Goal: Communication & Community: Answer question/provide support

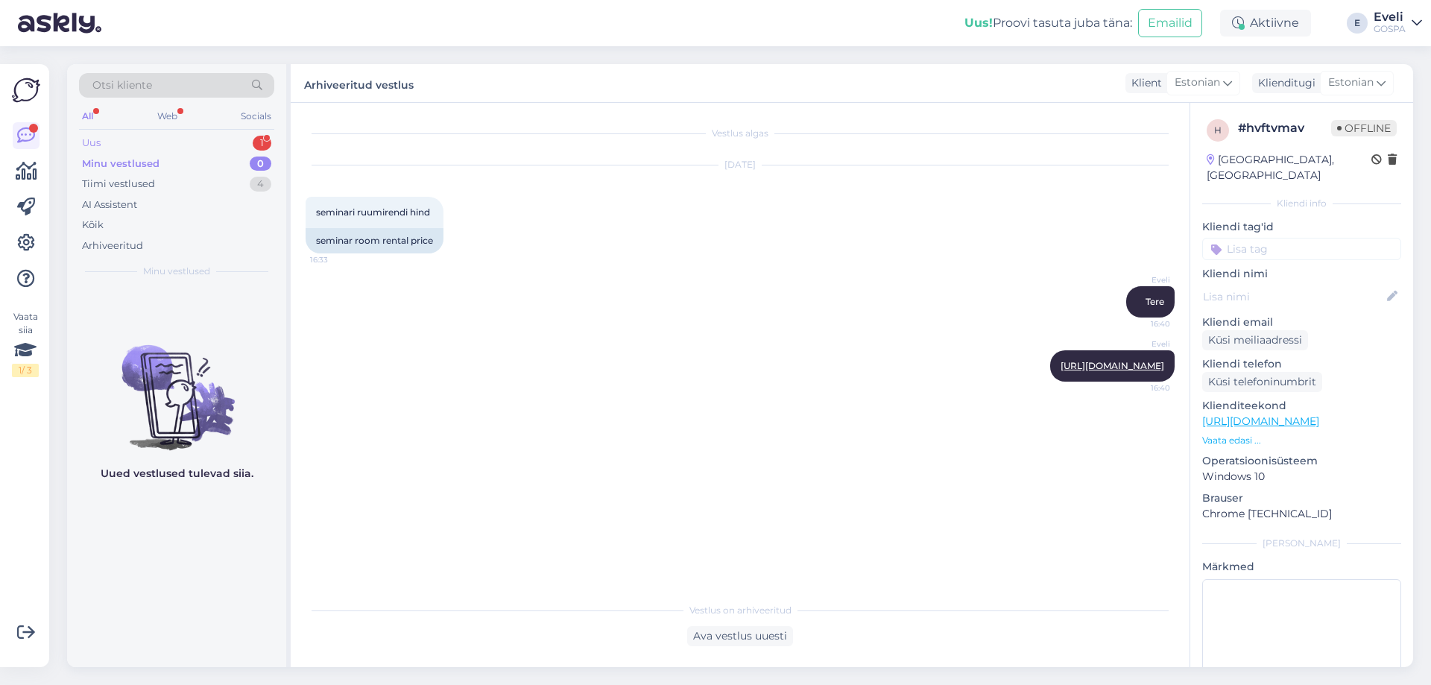
click at [143, 144] on div "Uus 1" at bounding box center [176, 143] width 195 height 21
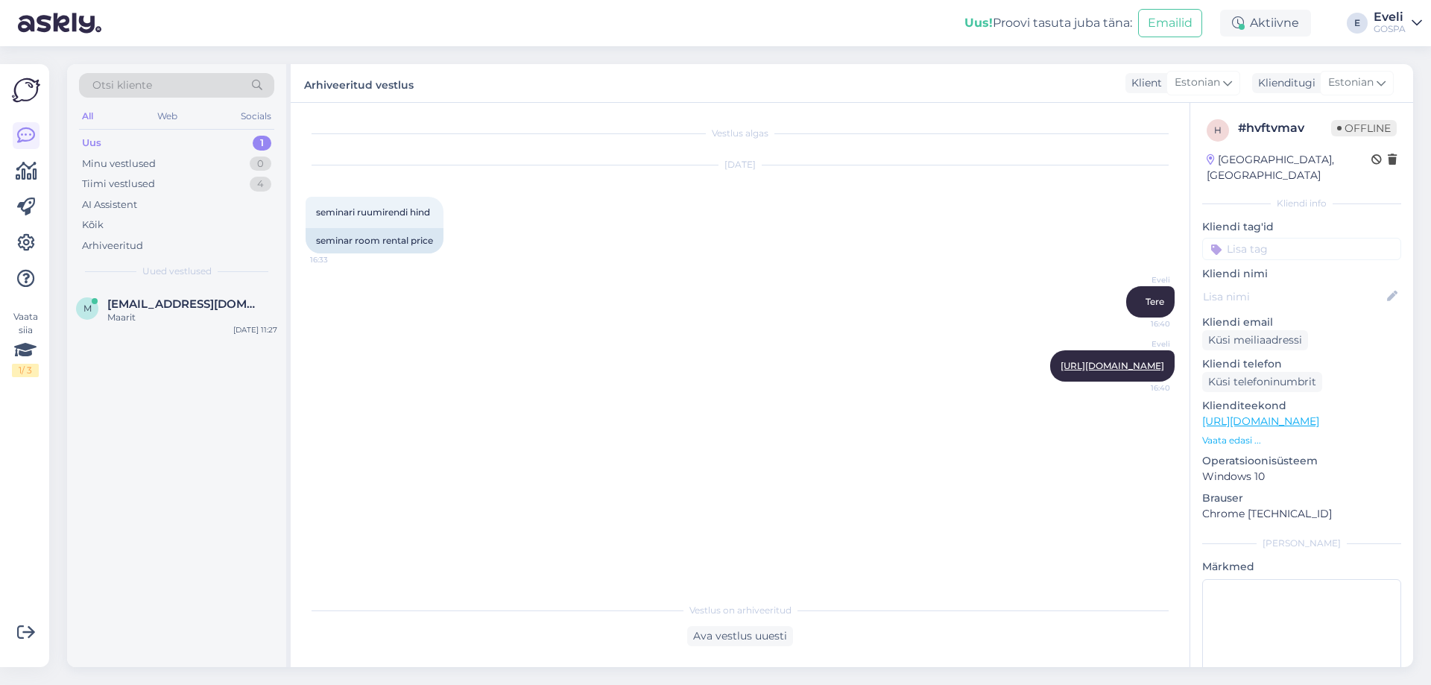
click at [145, 142] on div "Uus 1" at bounding box center [176, 143] width 195 height 21
click at [125, 308] on span "[EMAIL_ADDRESS][DOMAIN_NAME]" at bounding box center [184, 303] width 155 height 13
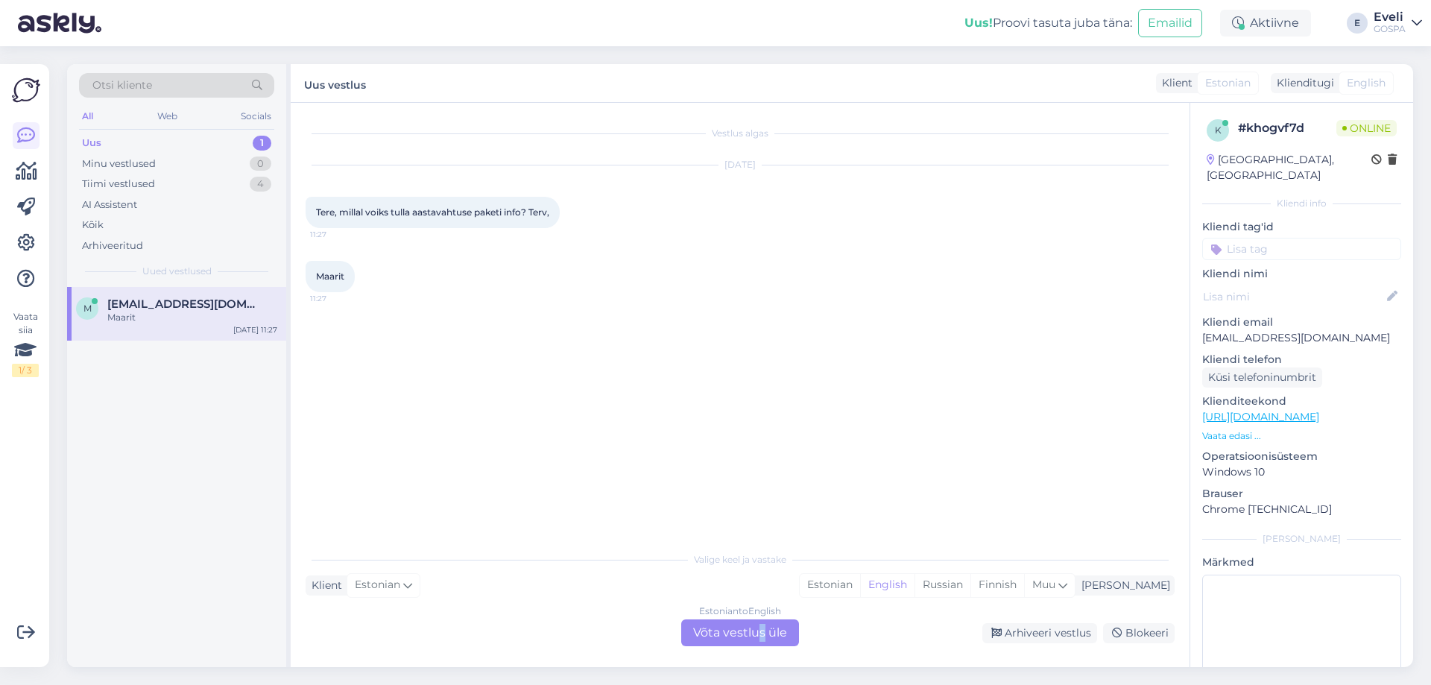
click at [763, 641] on div "Estonian to English Võta vestlus üle" at bounding box center [740, 632] width 118 height 27
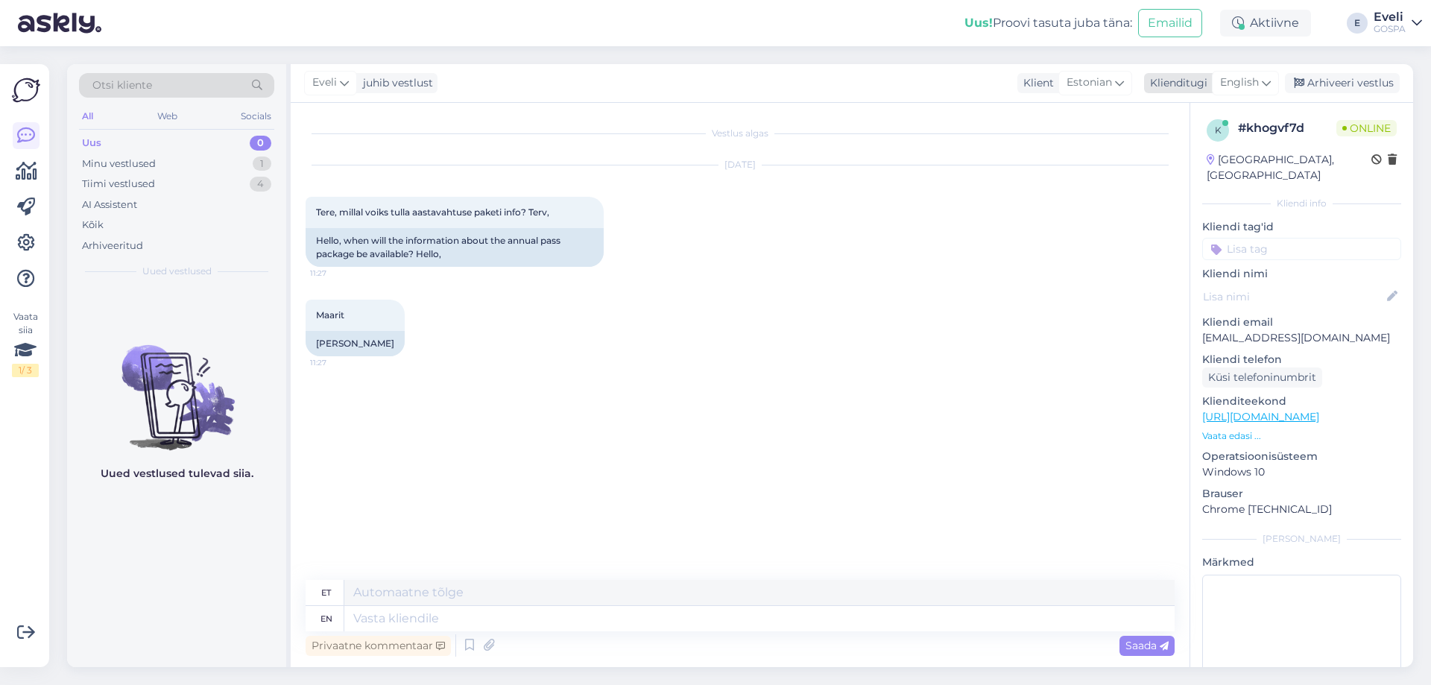
click at [1268, 79] on icon at bounding box center [1265, 83] width 9 height 16
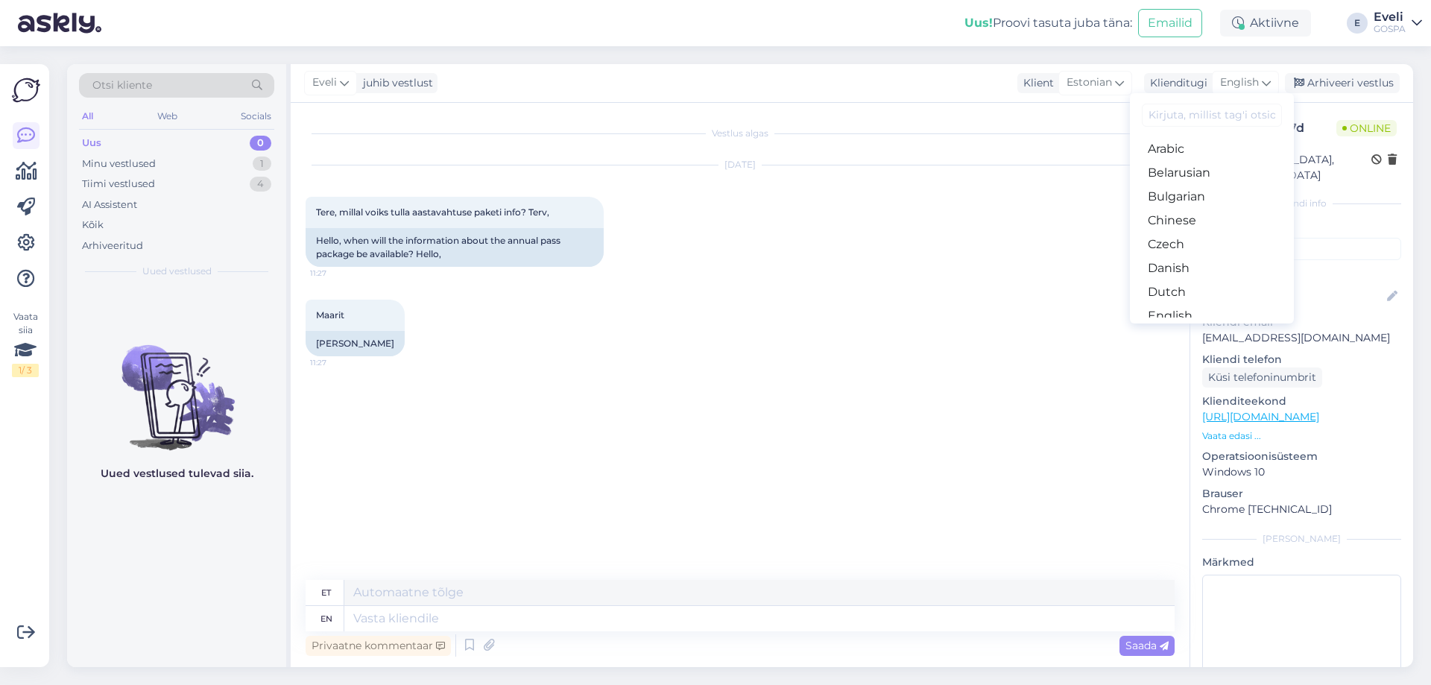
click at [1198, 328] on link "Estonian" at bounding box center [1212, 340] width 164 height 24
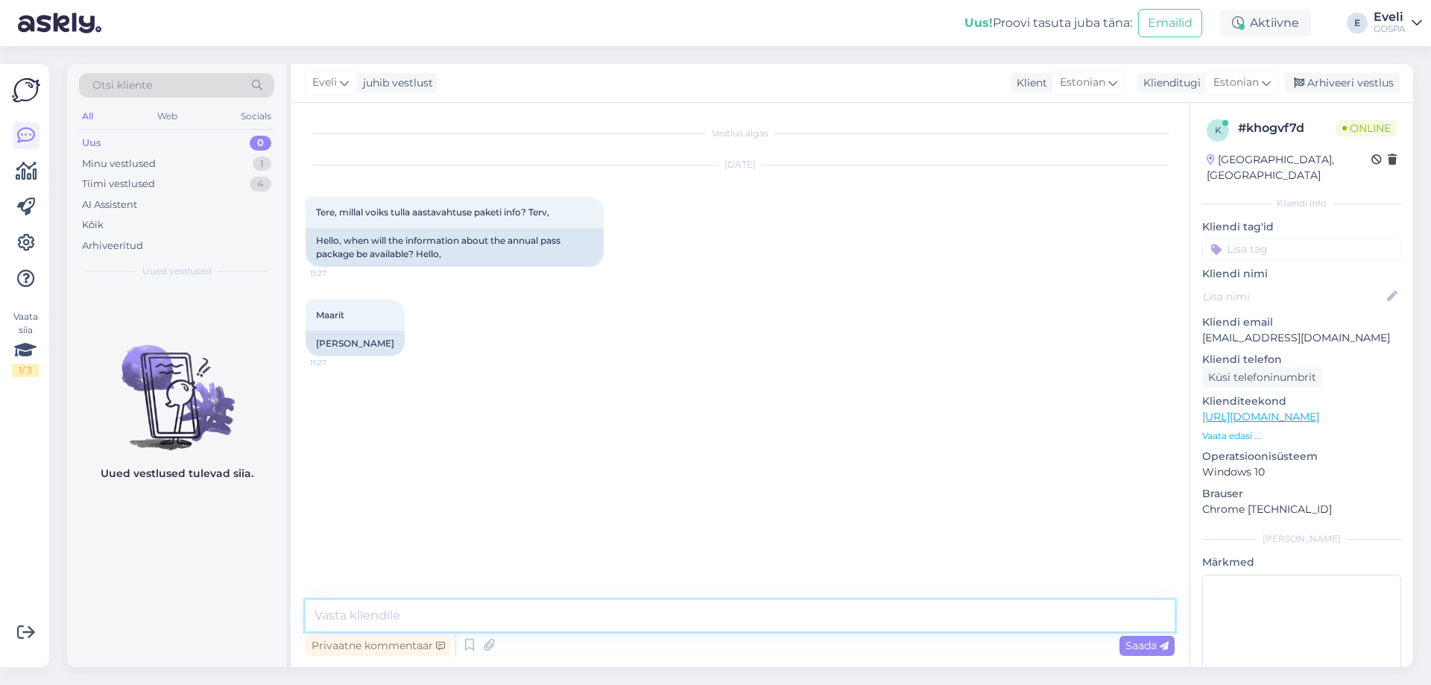
click at [376, 604] on textarea at bounding box center [739, 615] width 869 height 31
type textarea "Tere. Info peaks tulema sügise jooksul. Ehk Septembris saab juba mingi vastuse.…"
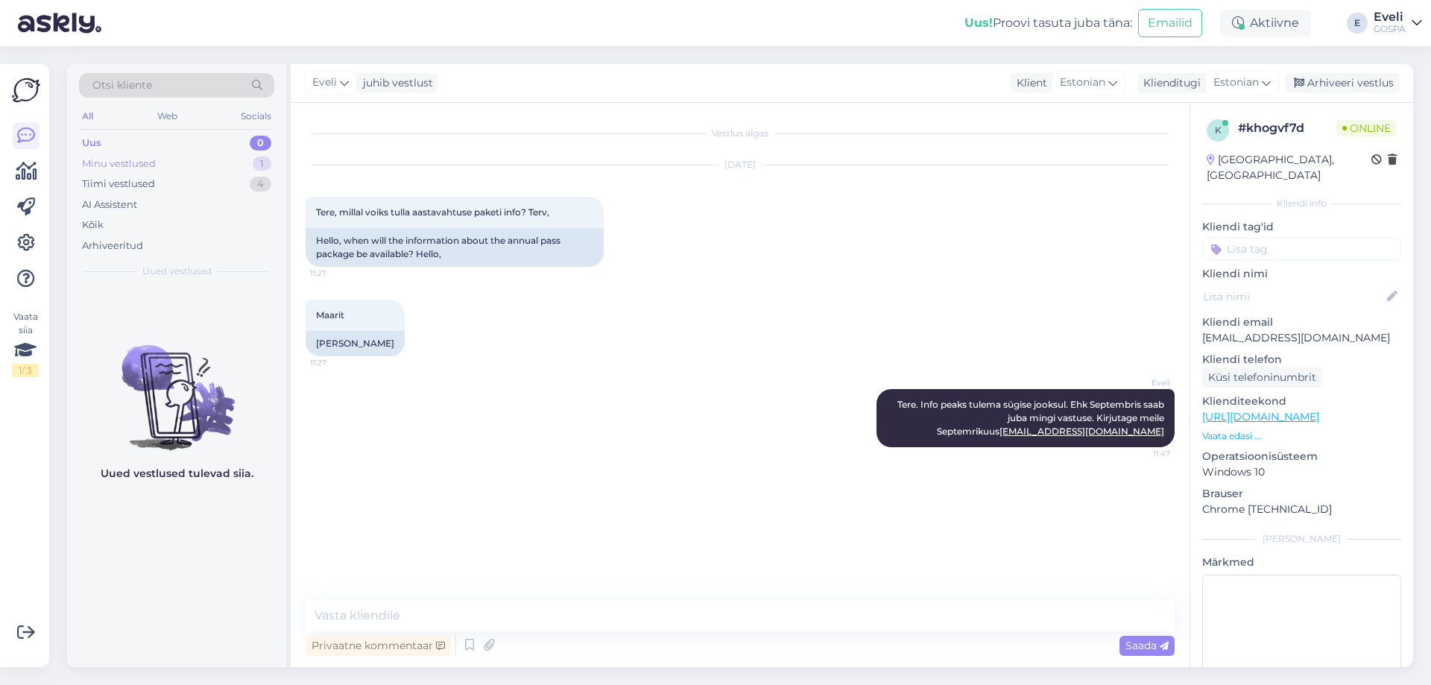
click at [132, 163] on div "Minu vestlused" at bounding box center [119, 163] width 74 height 15
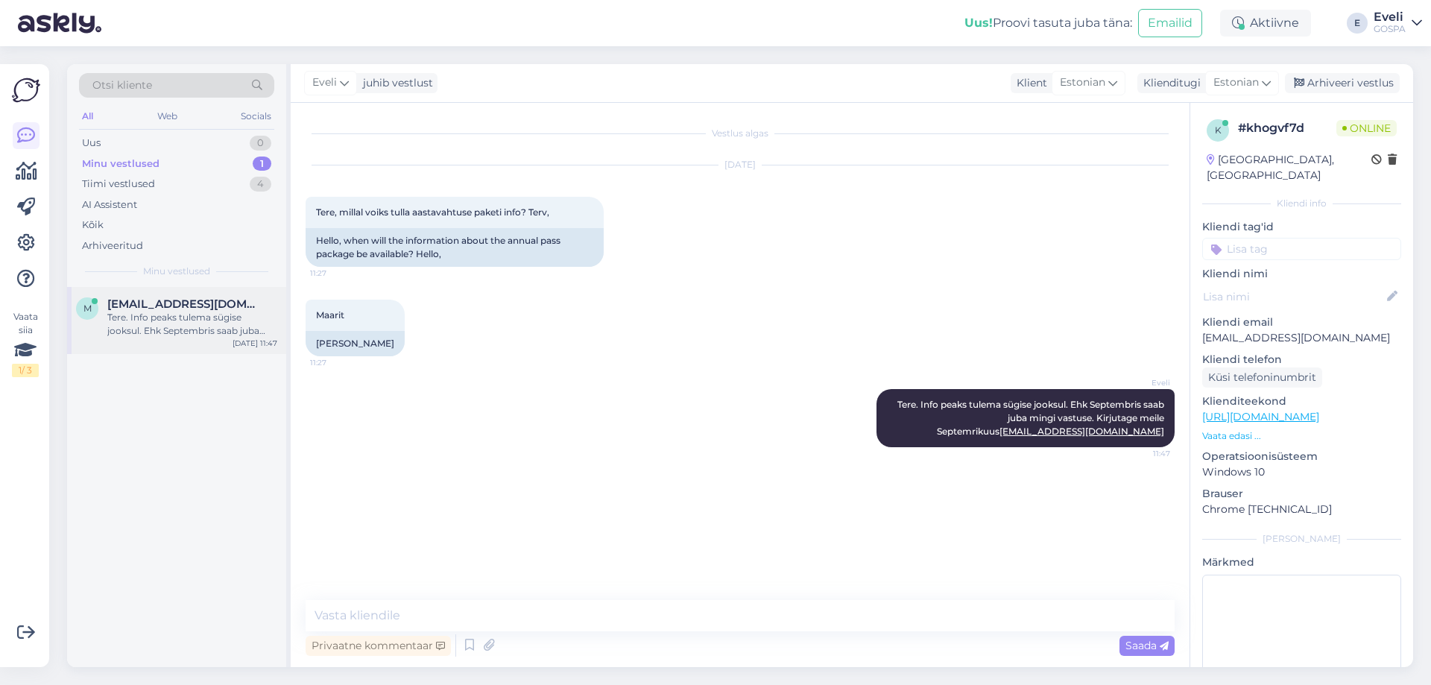
click at [157, 331] on div "Tere. Info peaks tulema sügise jooksul. Ehk Septembris saab juba mingi vastuse.…" at bounding box center [192, 324] width 170 height 27
click at [117, 188] on div "Tiimi vestlused" at bounding box center [118, 184] width 73 height 15
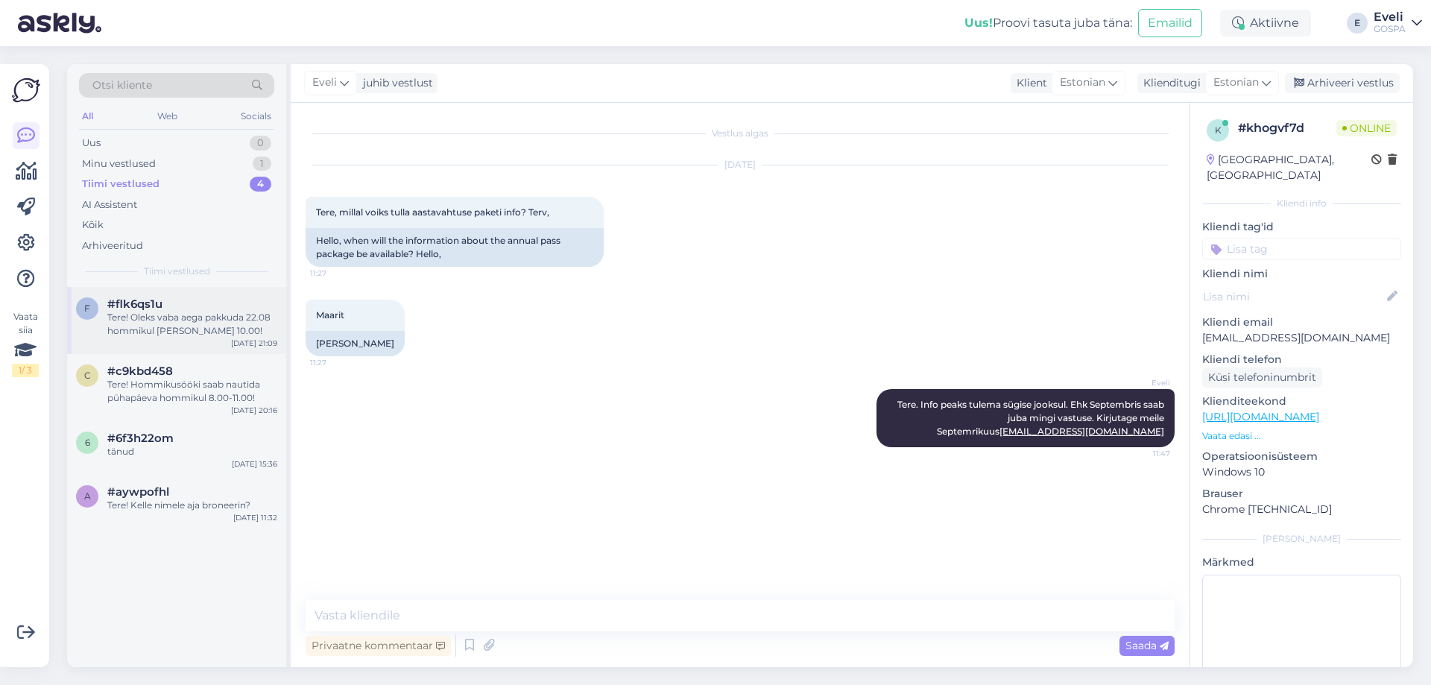
click at [148, 317] on div "Tere! Oleks vaba aega pakkuda 22.08 hommikul [PERSON_NAME] 10.00!" at bounding box center [192, 324] width 170 height 27
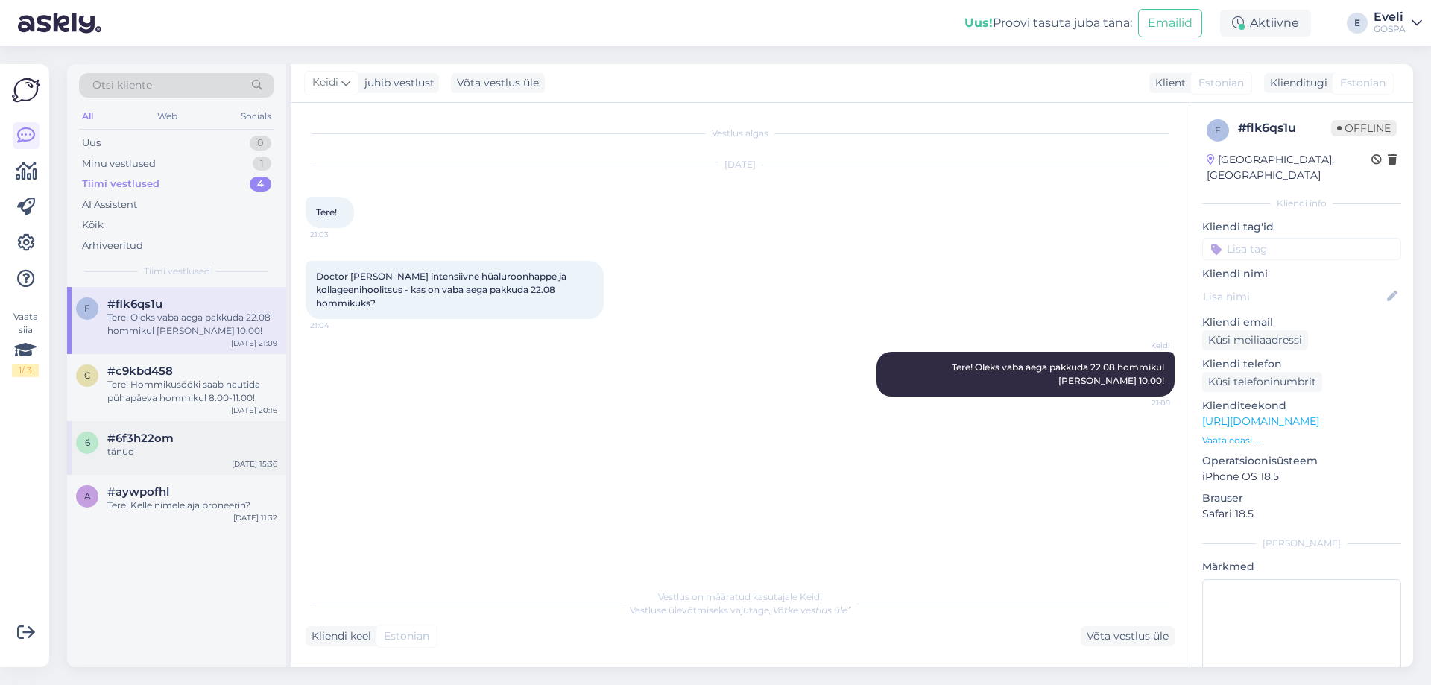
drag, startPoint x: 152, startPoint y: 375, endPoint x: 146, endPoint y: 429, distance: 54.7
click at [153, 377] on span "#c9kbd458" at bounding box center [140, 370] width 66 height 13
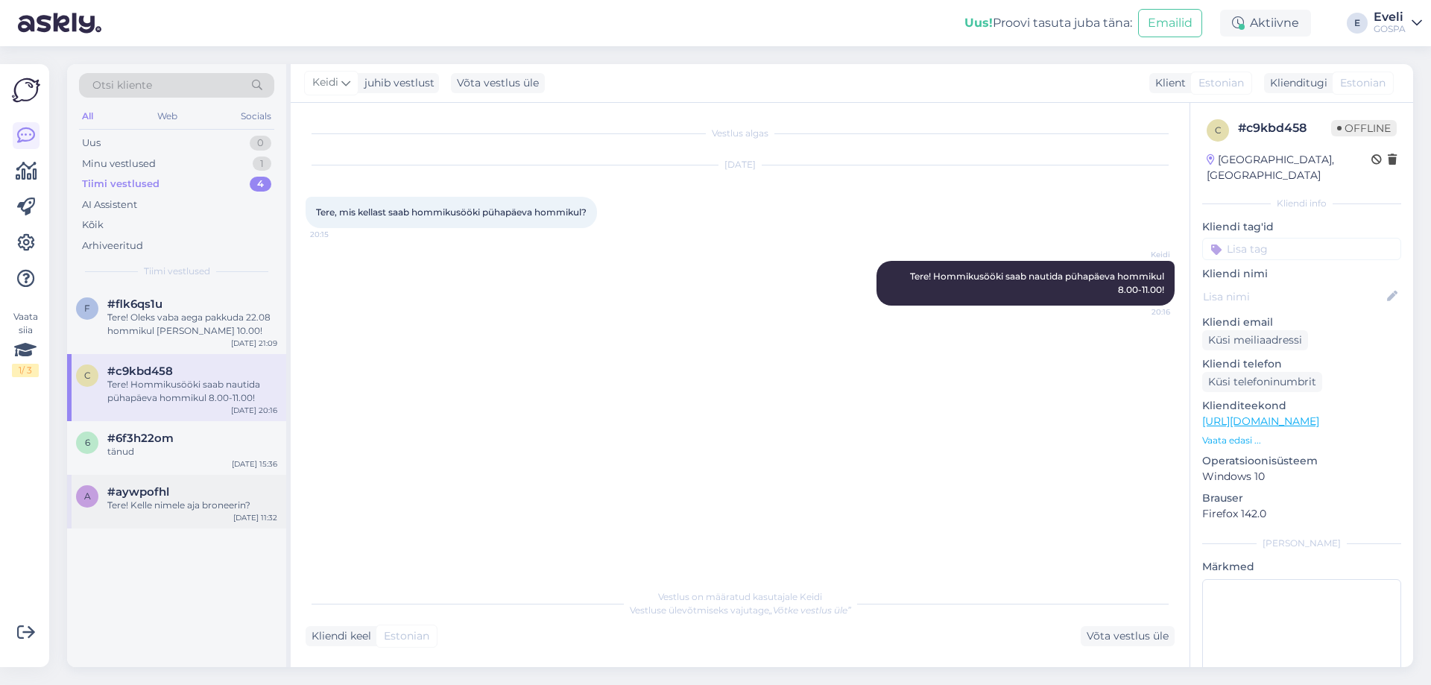
drag, startPoint x: 132, startPoint y: 450, endPoint x: 142, endPoint y: 493, distance: 44.3
click at [133, 451] on div "tänud" at bounding box center [192, 451] width 170 height 13
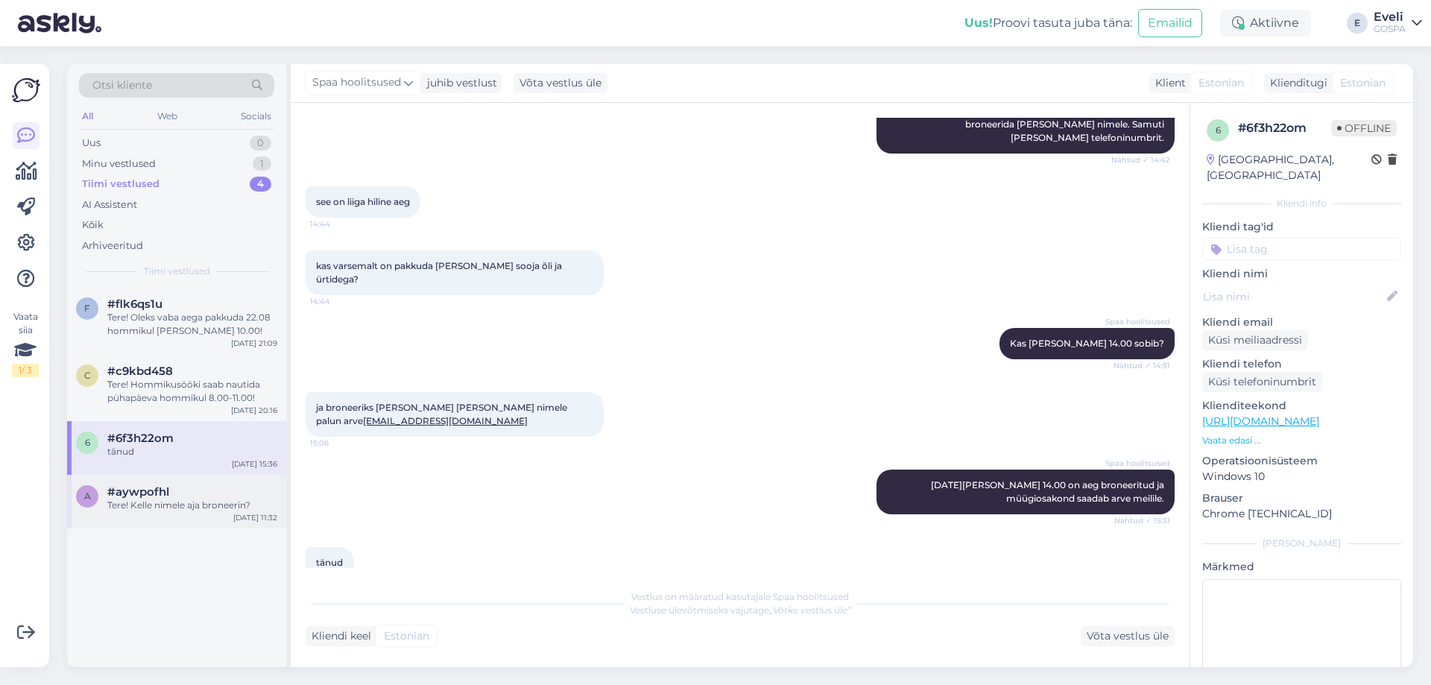
click at [139, 496] on span "#aywpofhl" at bounding box center [138, 491] width 62 height 13
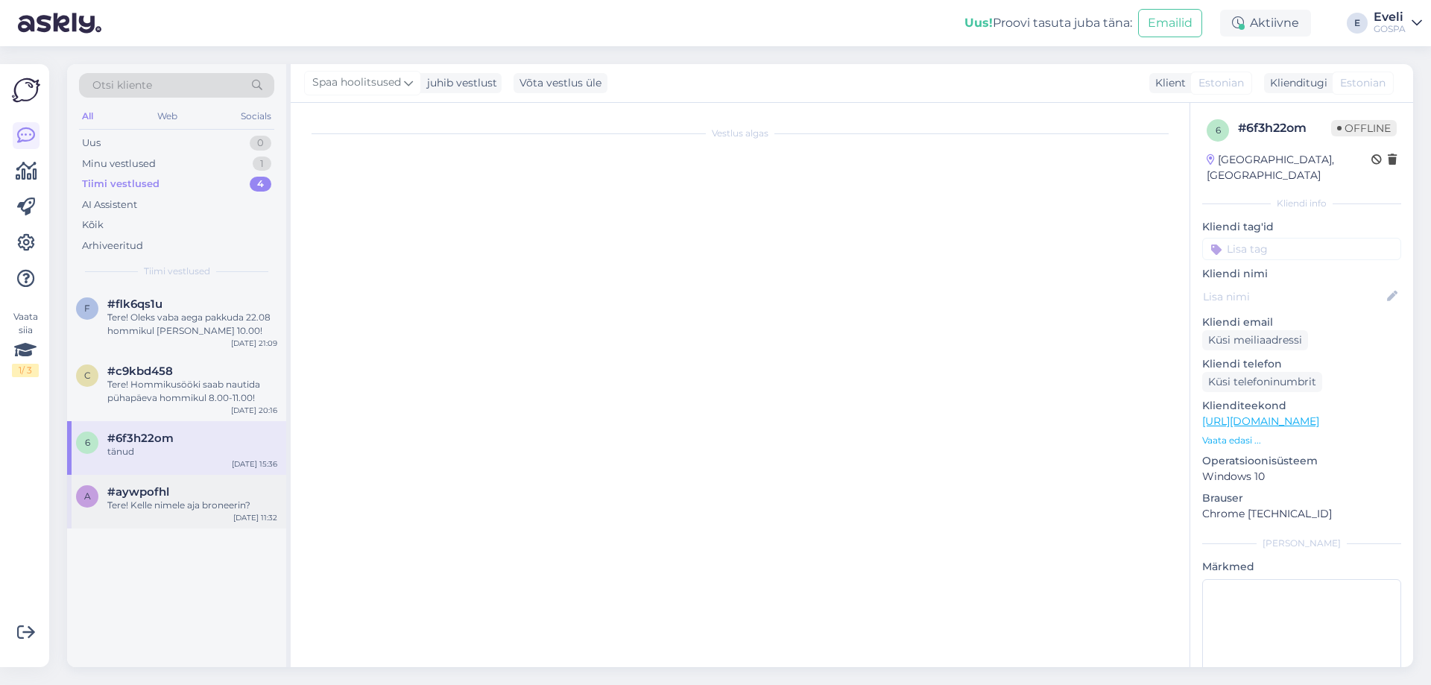
scroll to position [0, 0]
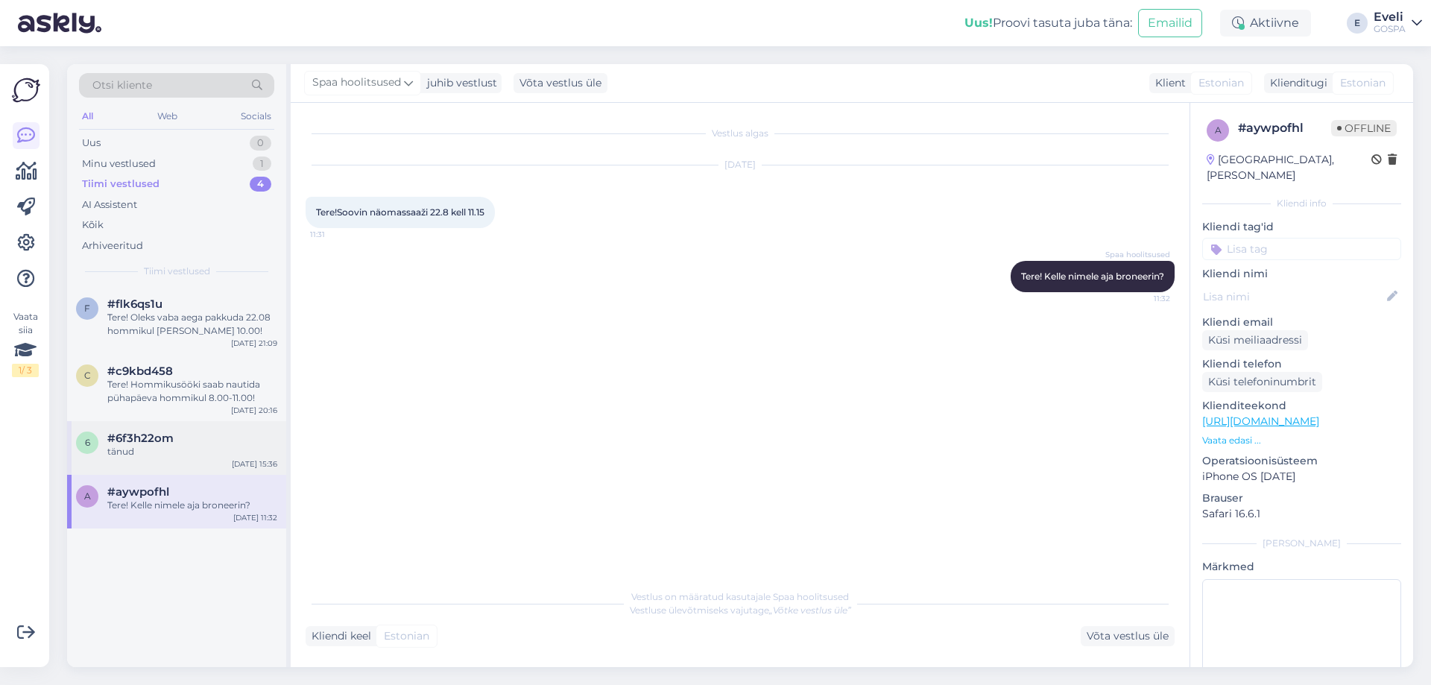
click at [152, 452] on div "tänud" at bounding box center [192, 451] width 170 height 13
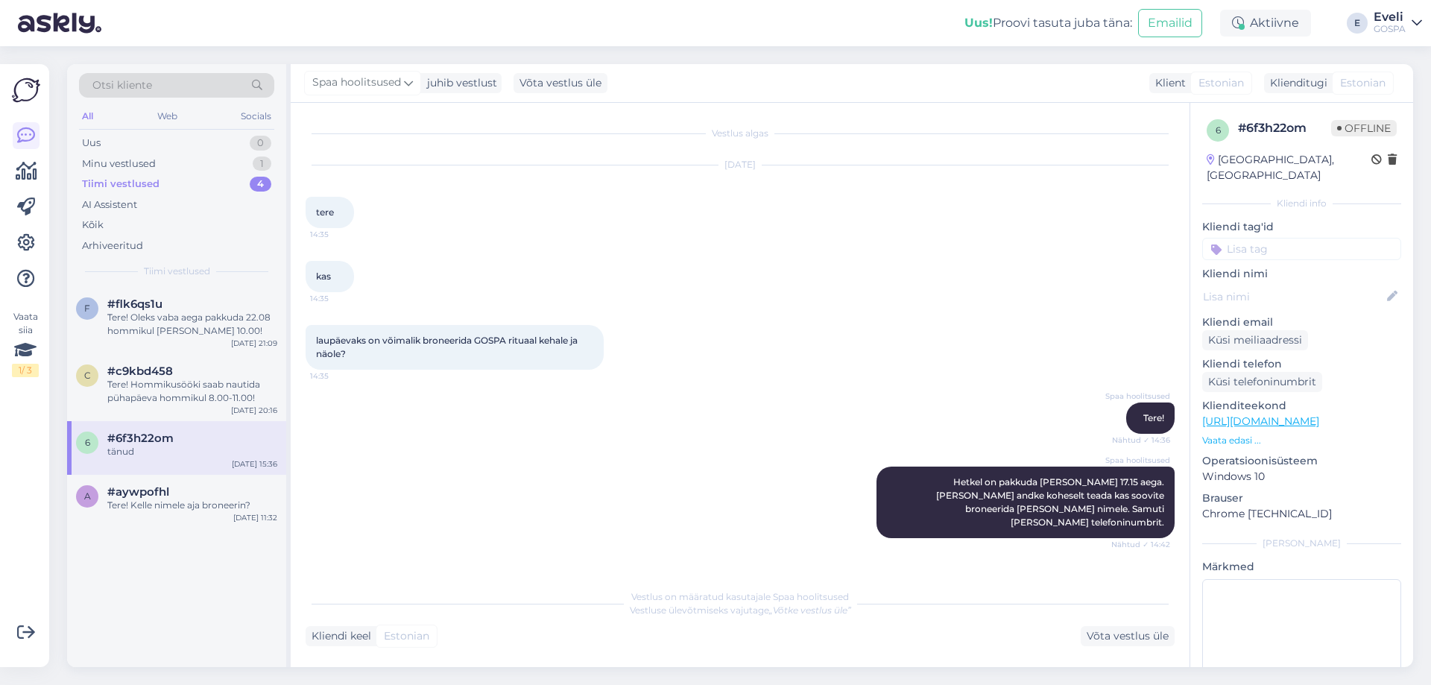
scroll to position [384, 0]
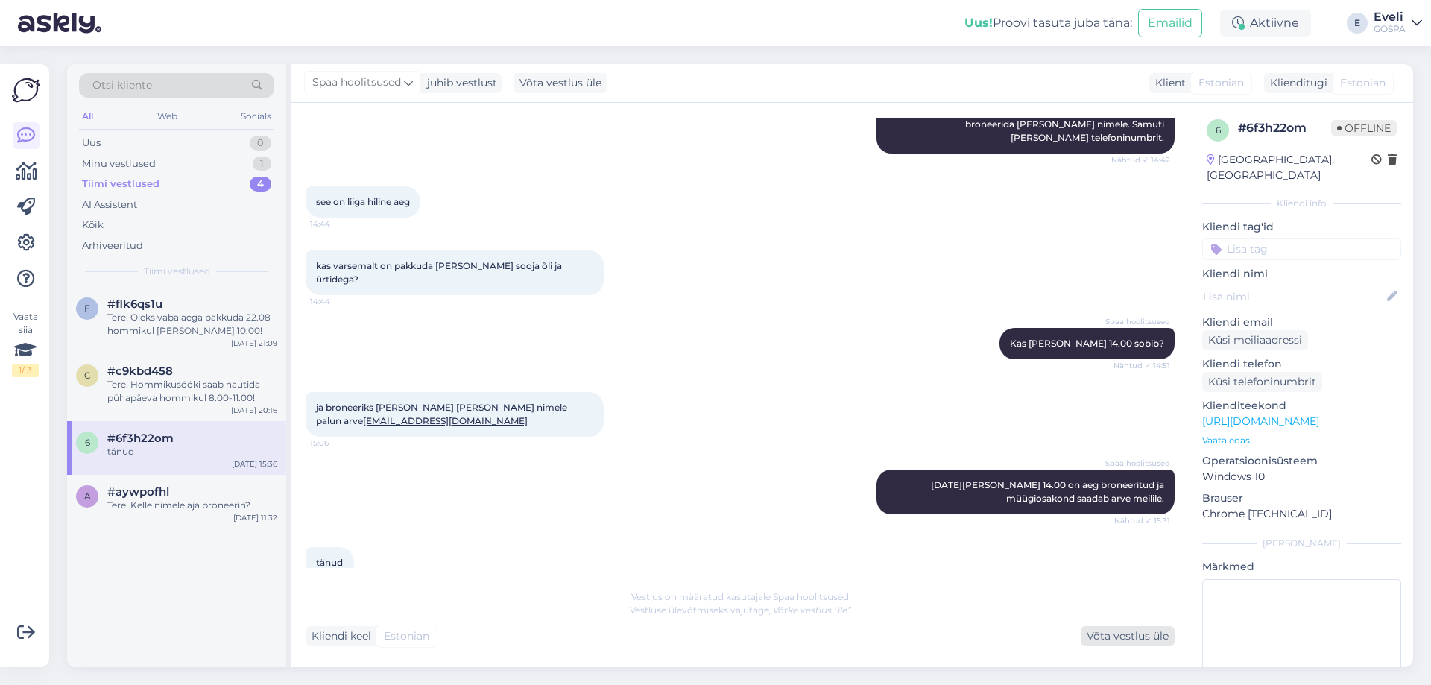
click at [1141, 638] on div "Võta vestlus üle" at bounding box center [1127, 636] width 94 height 20
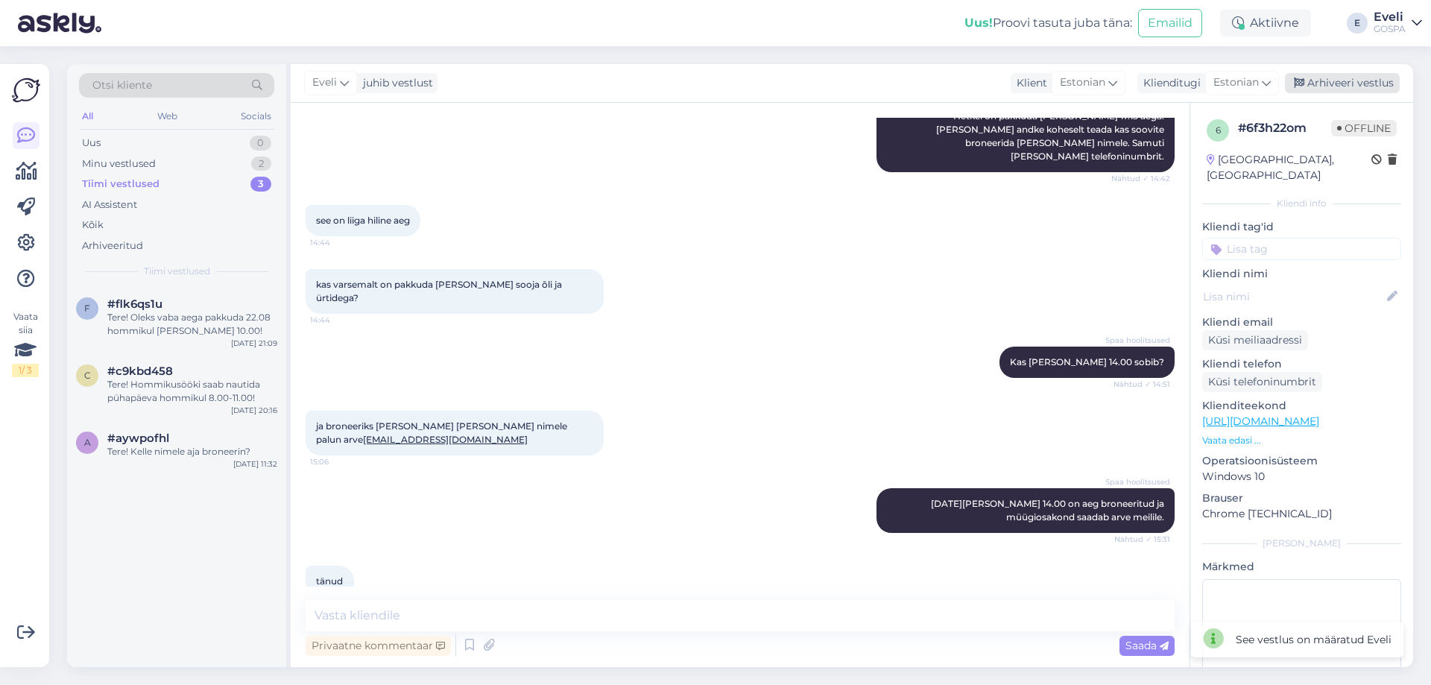
click at [1326, 77] on div "Arhiveeri vestlus" at bounding box center [1342, 83] width 115 height 20
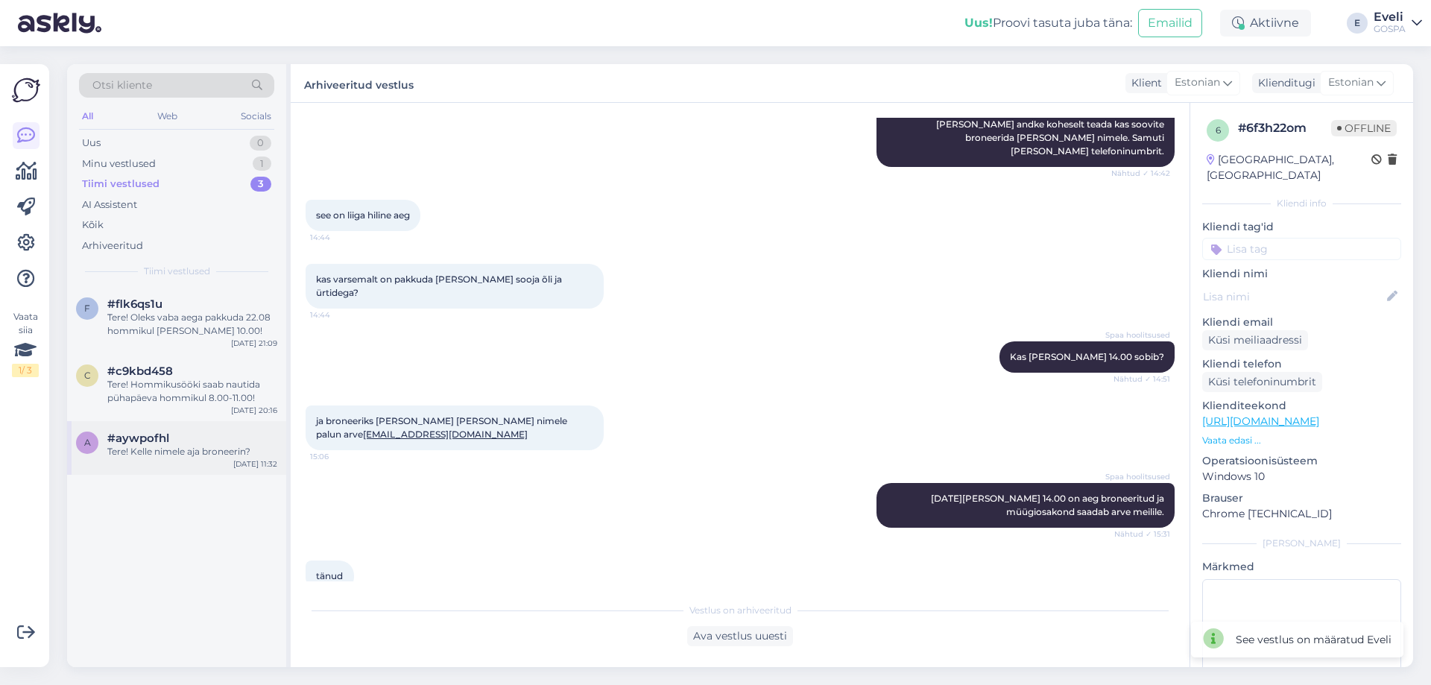
click at [195, 462] on div "a #aywpofhl Tere! [PERSON_NAME] nimele aja broneerin? [DATE] 11:32" at bounding box center [176, 448] width 219 height 54
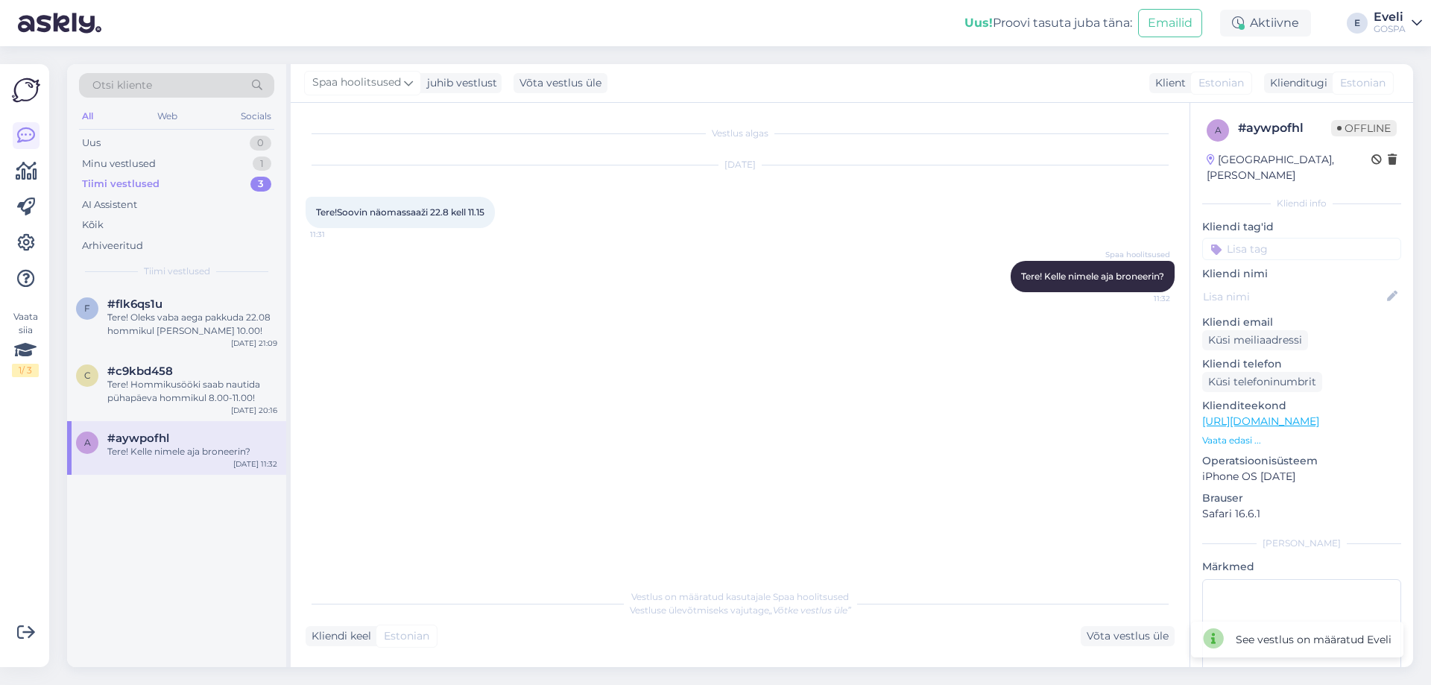
scroll to position [0, 0]
click at [133, 154] on div "Minu vestlused 1" at bounding box center [176, 163] width 195 height 21
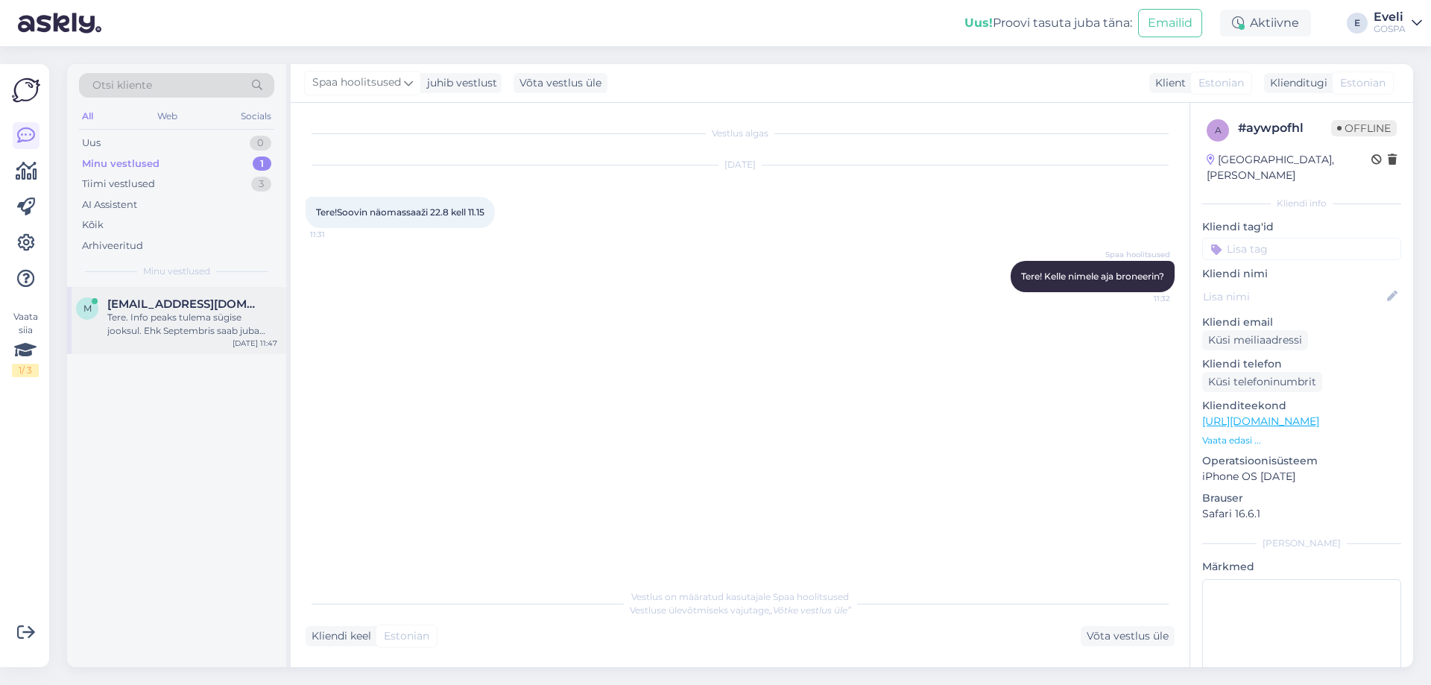
click at [111, 297] on span "[EMAIL_ADDRESS][DOMAIN_NAME]" at bounding box center [184, 303] width 155 height 13
